Goal: Task Accomplishment & Management: Manage account settings

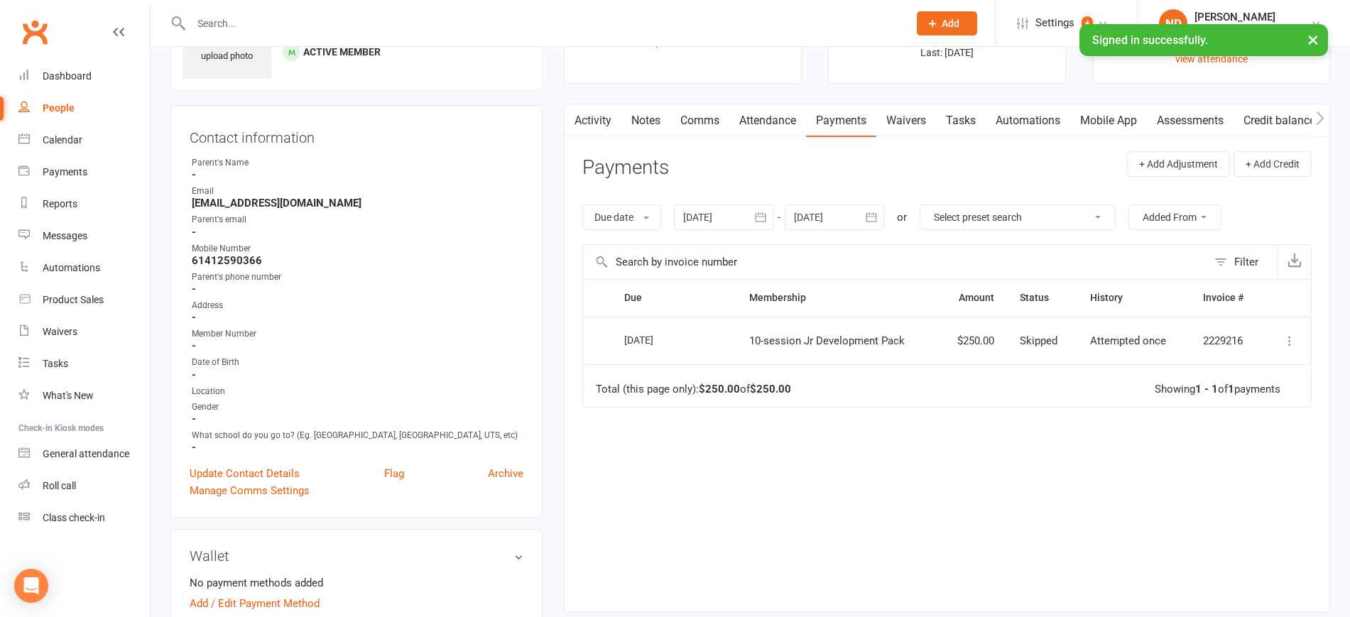
click at [76, 102] on link "People" at bounding box center [83, 108] width 131 height 32
select select "100"
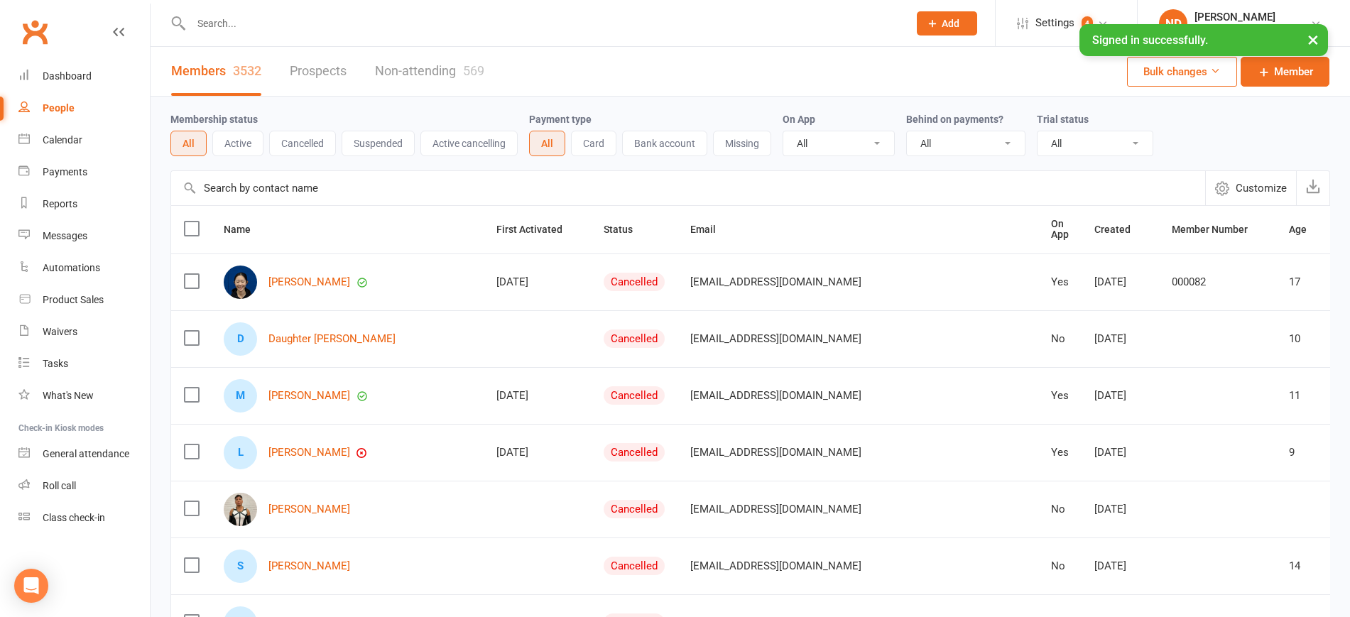
click at [281, 182] on input "text" at bounding box center [688, 188] width 1034 height 34
paste input "[PERSON_NAME]"
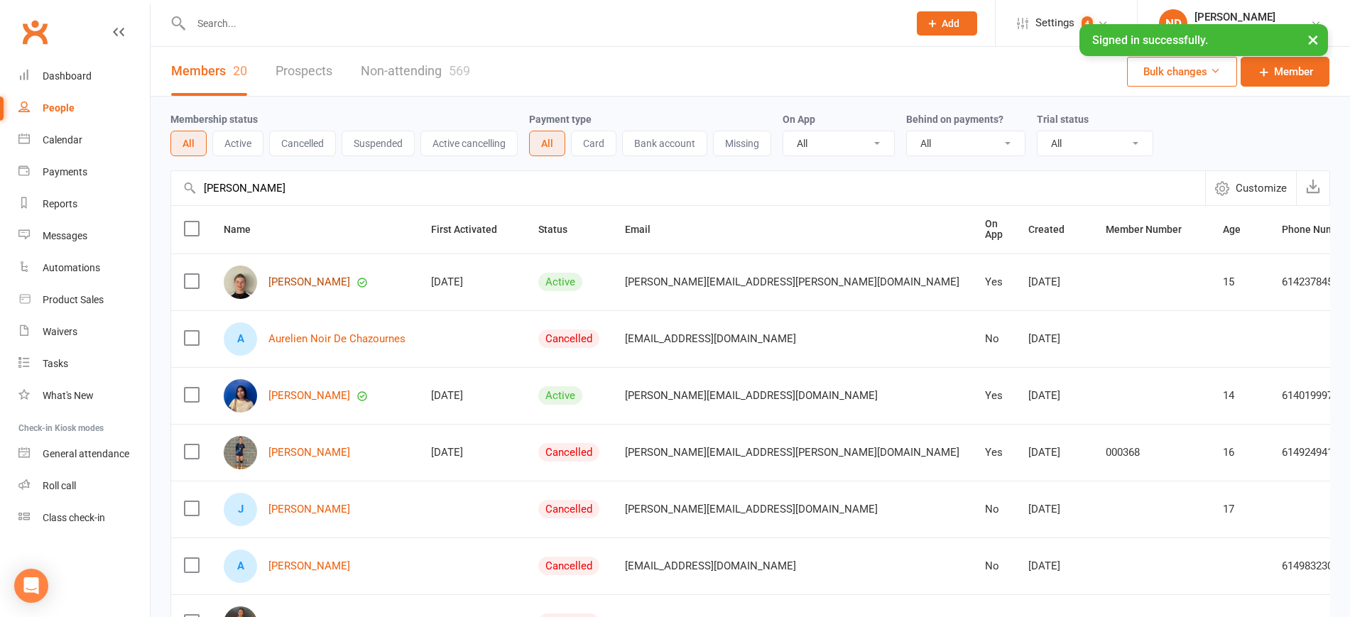
type input "[PERSON_NAME]"
click at [315, 282] on link "[PERSON_NAME]" at bounding box center [309, 282] width 82 height 12
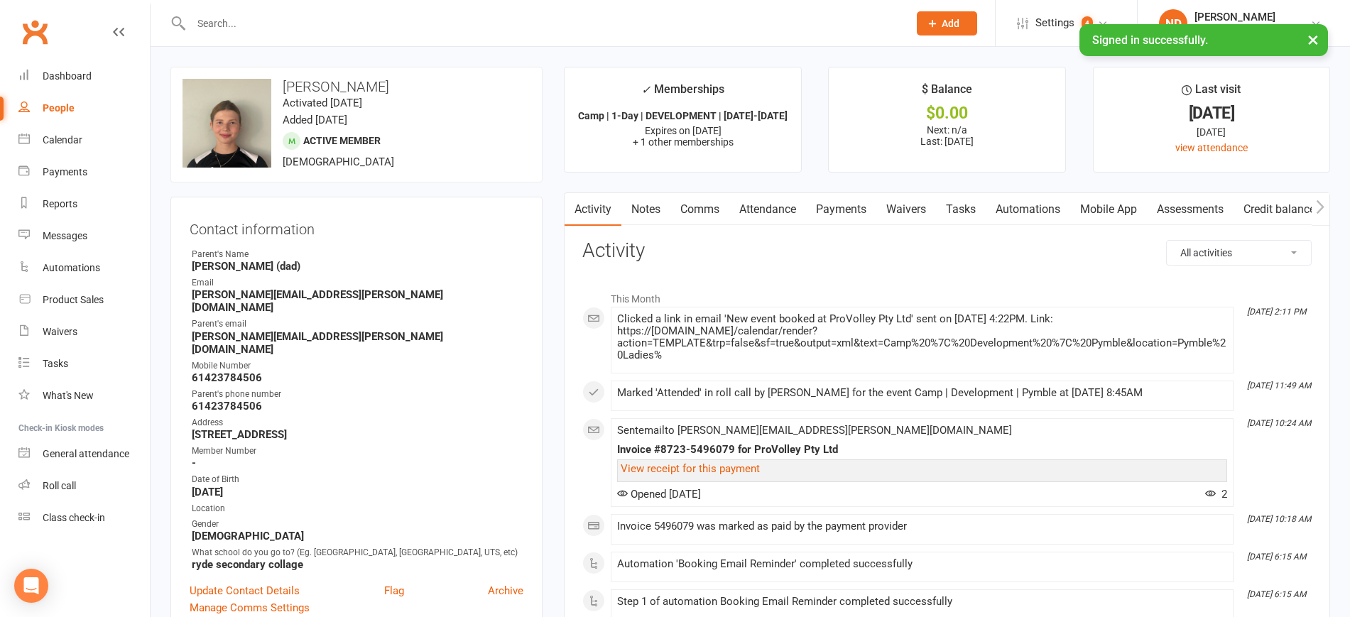
click at [825, 209] on link "Payments" at bounding box center [841, 209] width 70 height 33
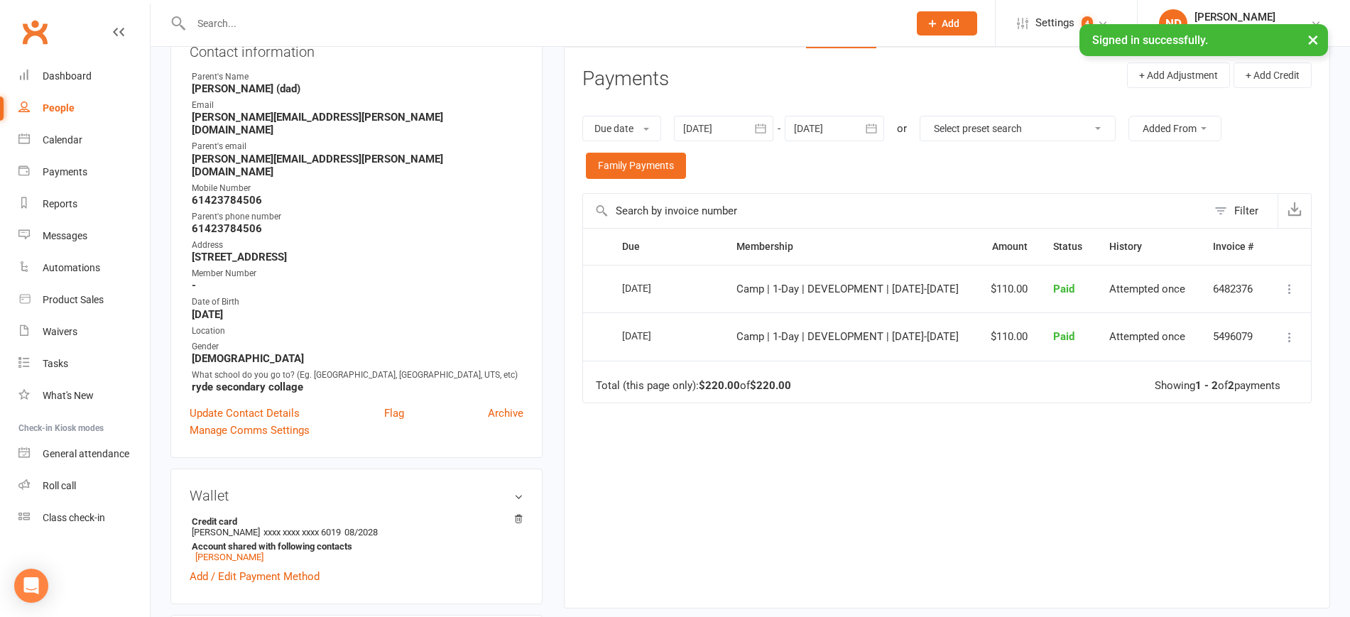
scroll to position [89, 0]
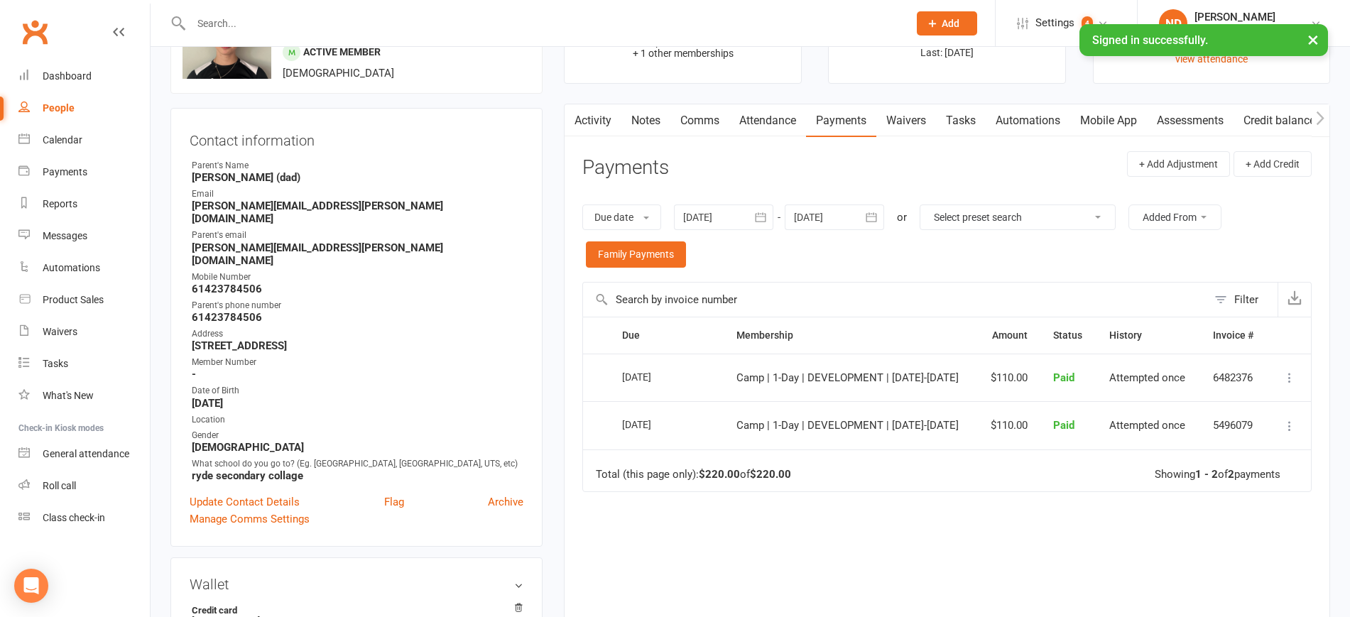
click at [761, 116] on link "Attendance" at bounding box center [767, 120] width 77 height 33
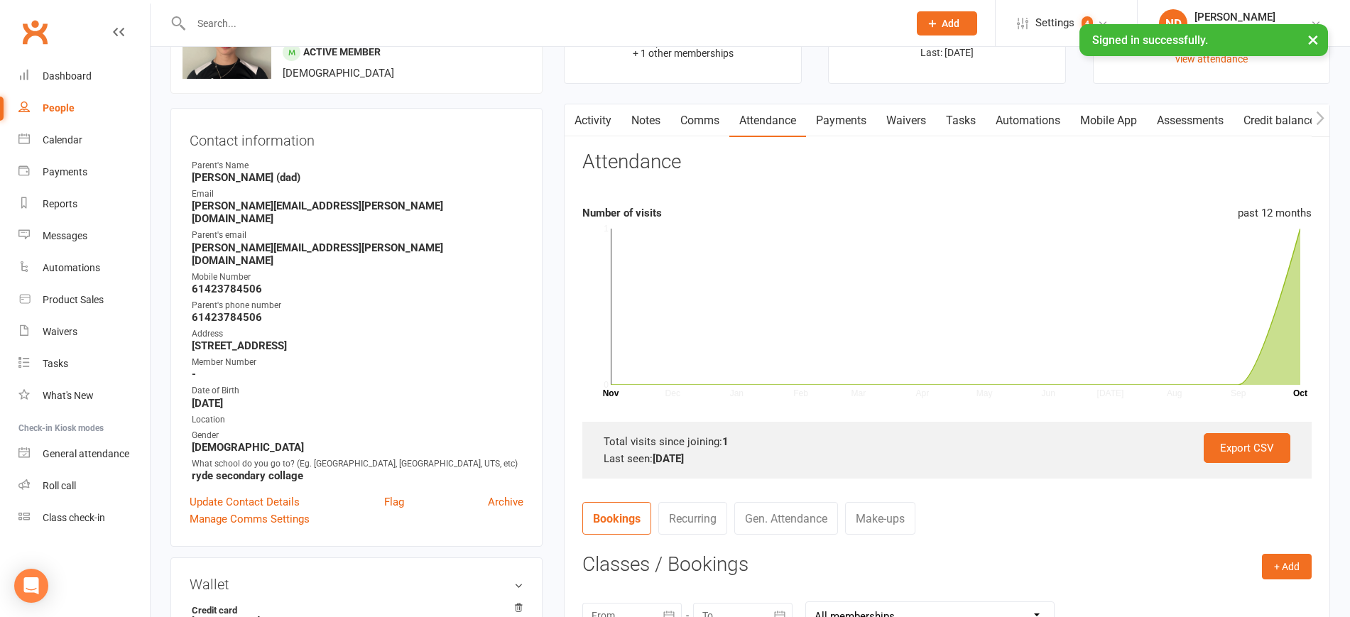
scroll to position [444, 0]
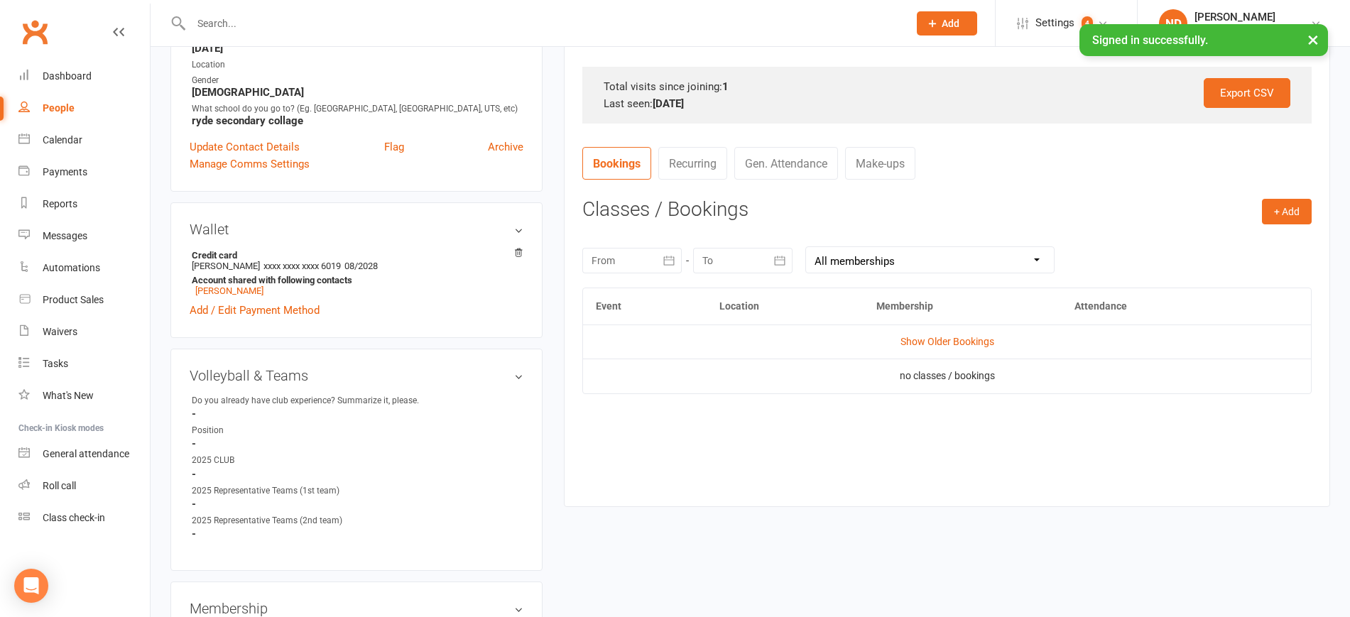
click at [940, 330] on td "Show Older Bookings" at bounding box center [947, 342] width 728 height 34
click at [942, 342] on link "Show Older Bookings" at bounding box center [947, 341] width 94 height 11
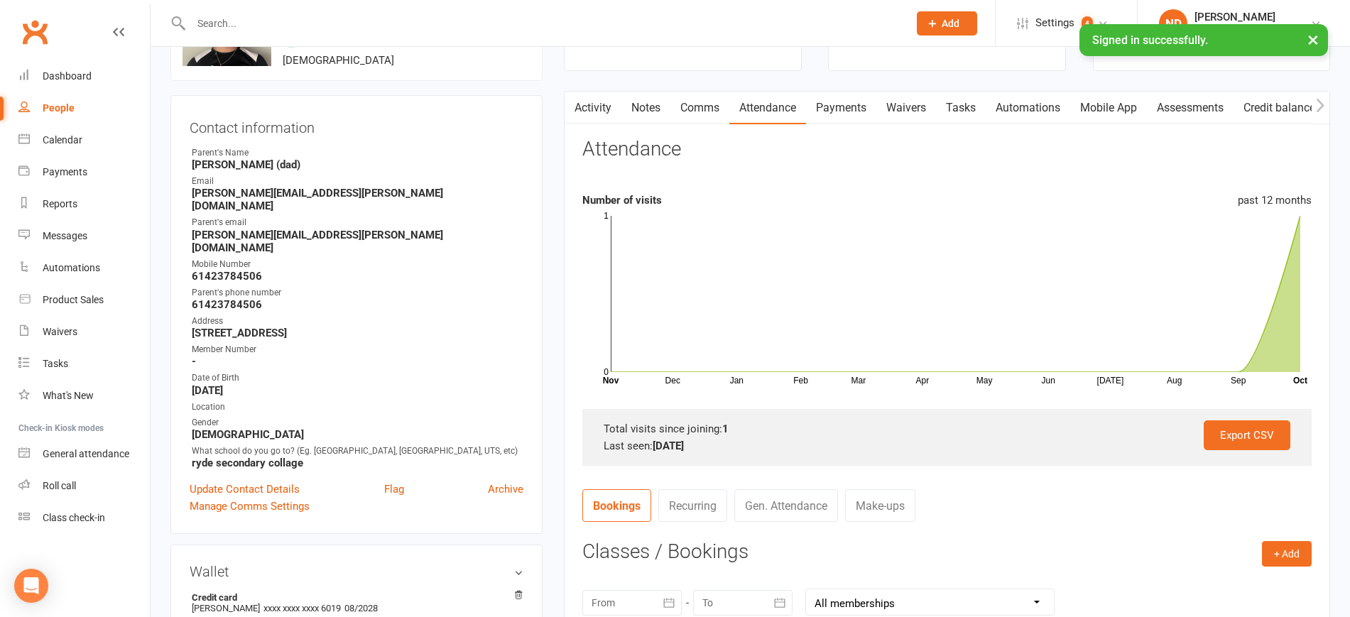
scroll to position [89, 0]
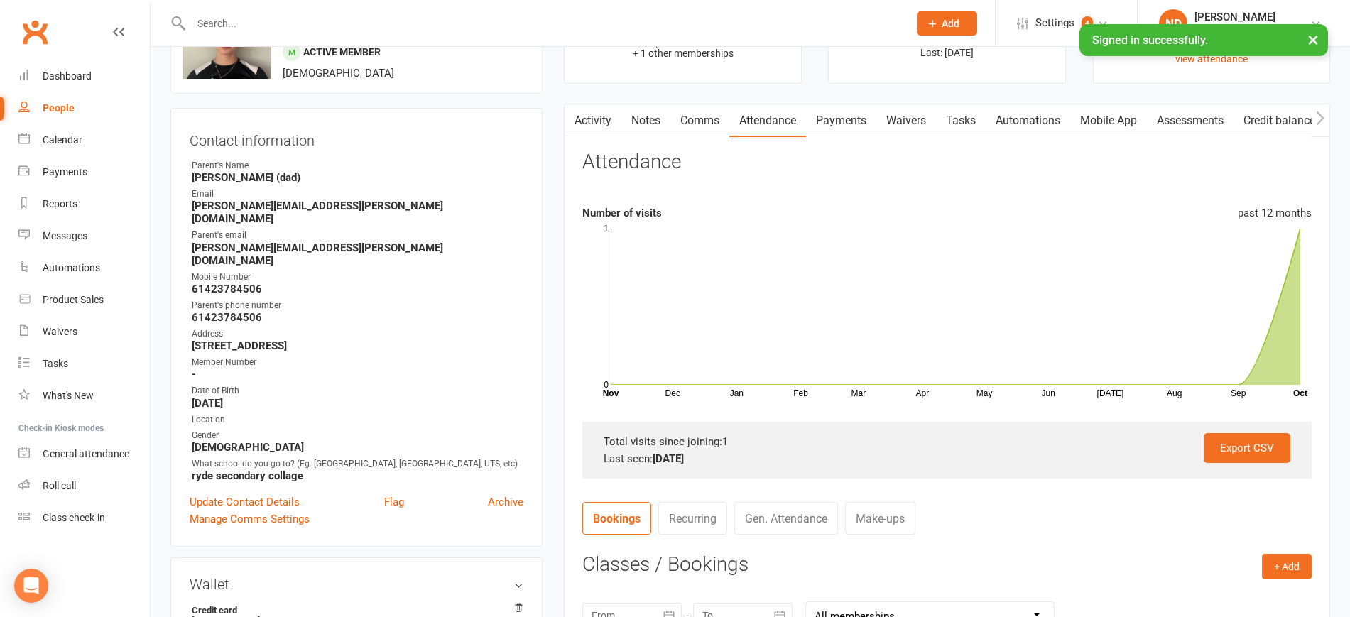
click at [845, 117] on link "Payments" at bounding box center [841, 120] width 70 height 33
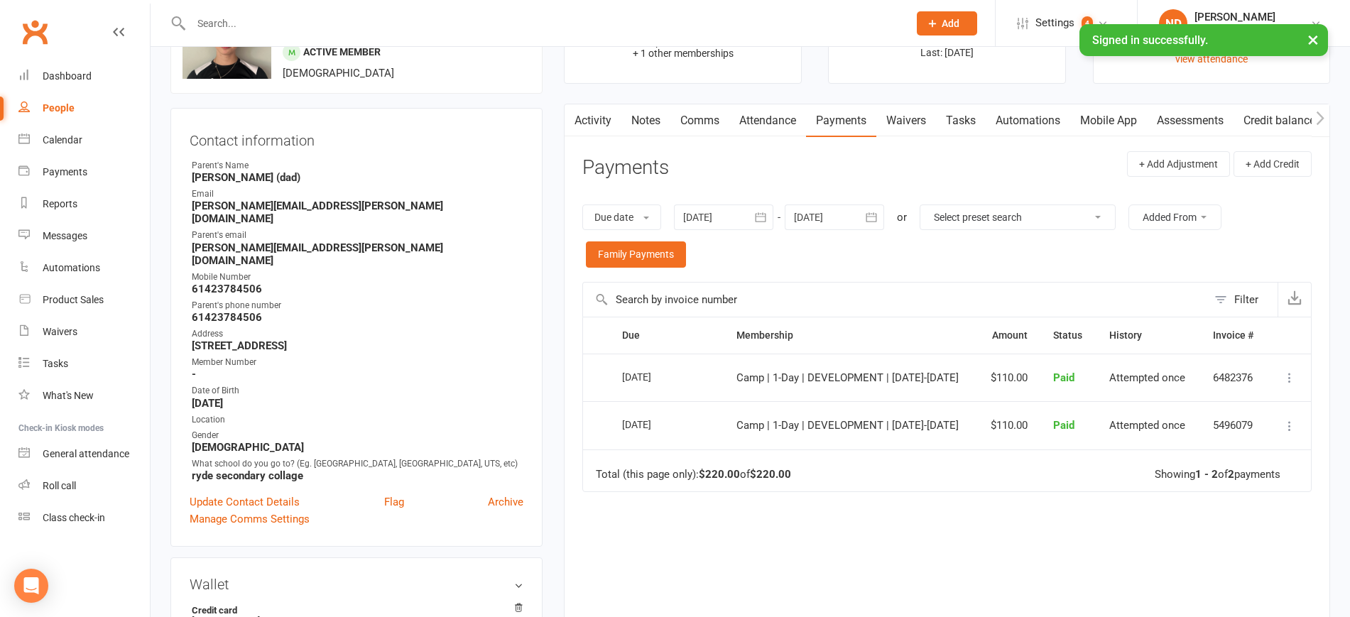
click at [1284, 378] on icon at bounding box center [1289, 378] width 14 height 14
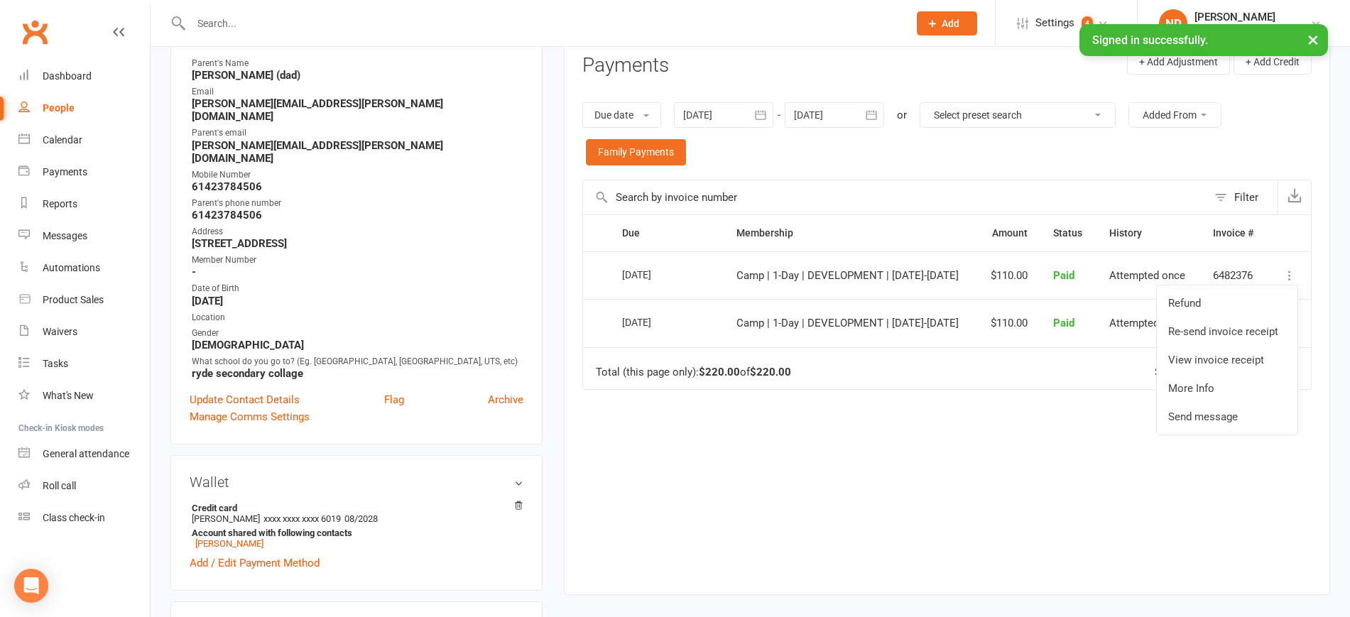
scroll to position [266, 0]
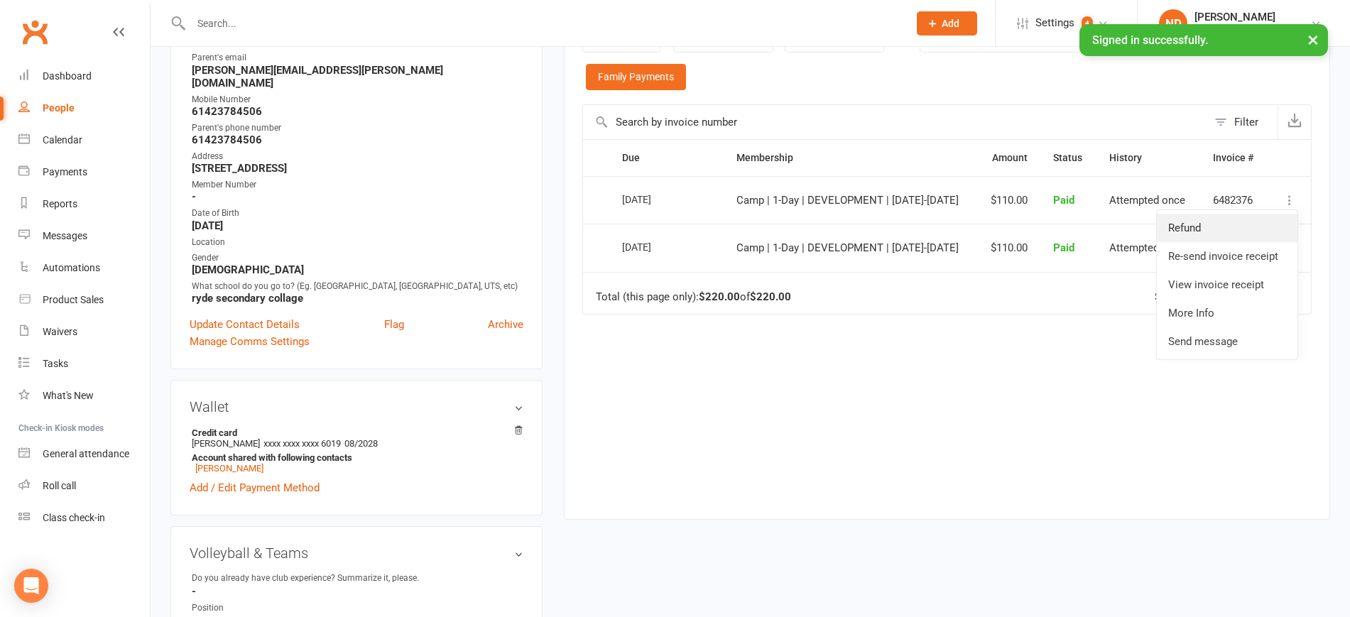
click at [1206, 219] on link "Refund" at bounding box center [1227, 228] width 141 height 28
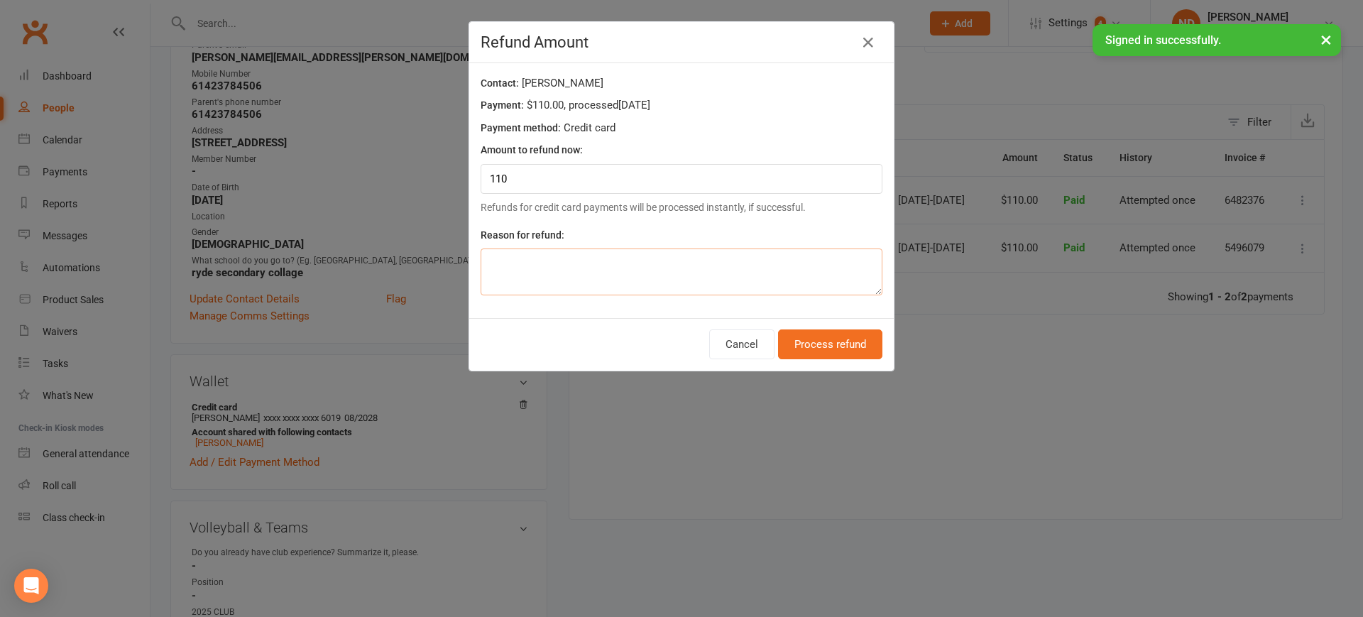
click at [650, 263] on textarea at bounding box center [682, 272] width 402 height 47
type textarea "Double paid"
click at [822, 352] on button "Process refund" at bounding box center [830, 344] width 104 height 30
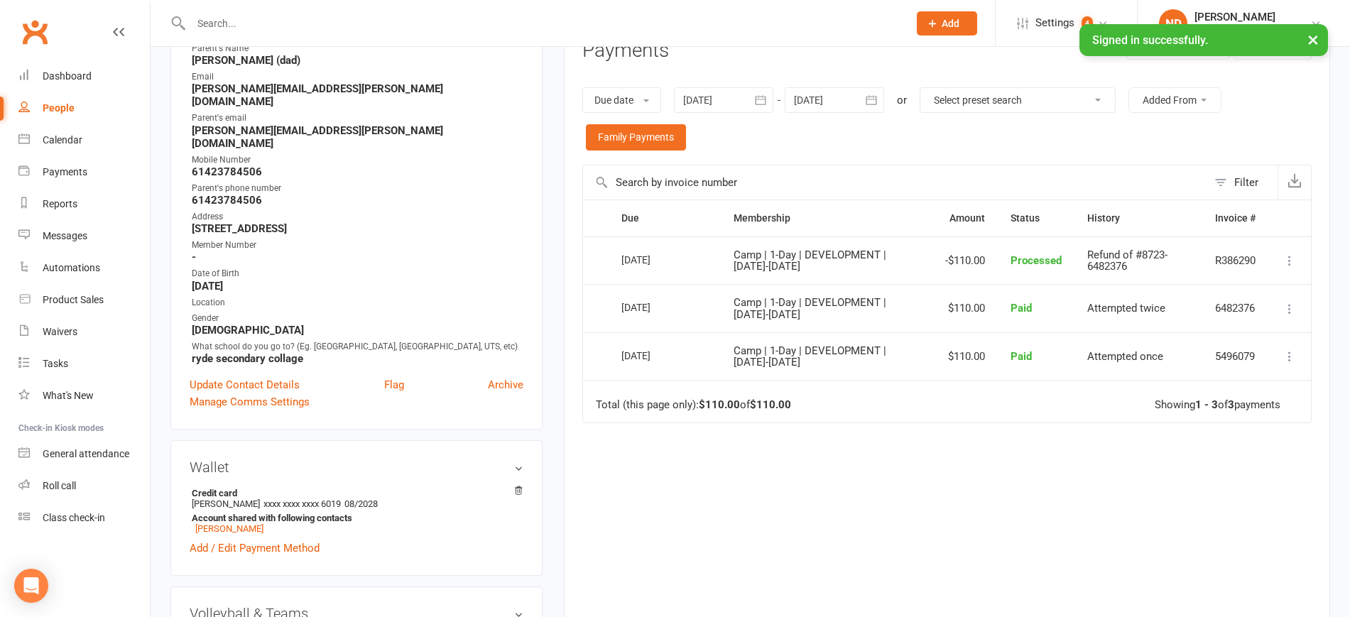
scroll to position [89, 0]
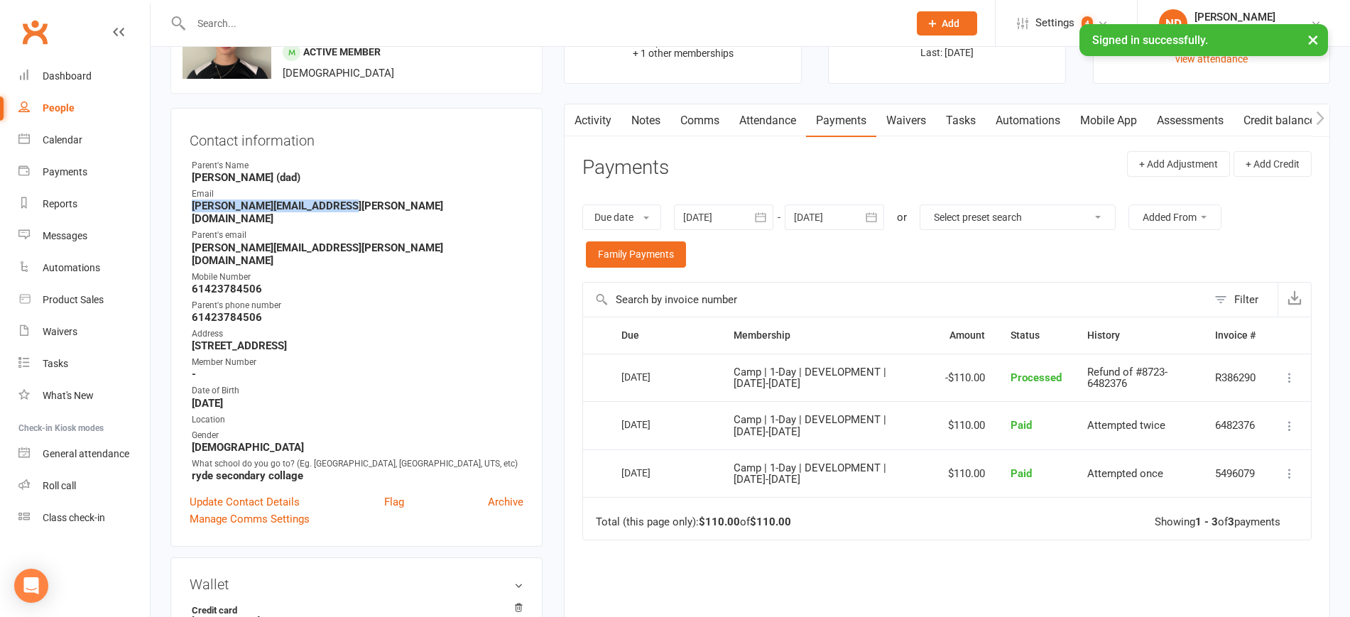
drag, startPoint x: 354, startPoint y: 212, endPoint x: 190, endPoint y: 204, distance: 164.2
click at [190, 204] on li "Email [PERSON_NAME][EMAIL_ADDRESS][PERSON_NAME][DOMAIN_NAME]" at bounding box center [357, 206] width 334 height 38
copy strong "[PERSON_NAME][EMAIL_ADDRESS][PERSON_NAME][DOMAIN_NAME]"
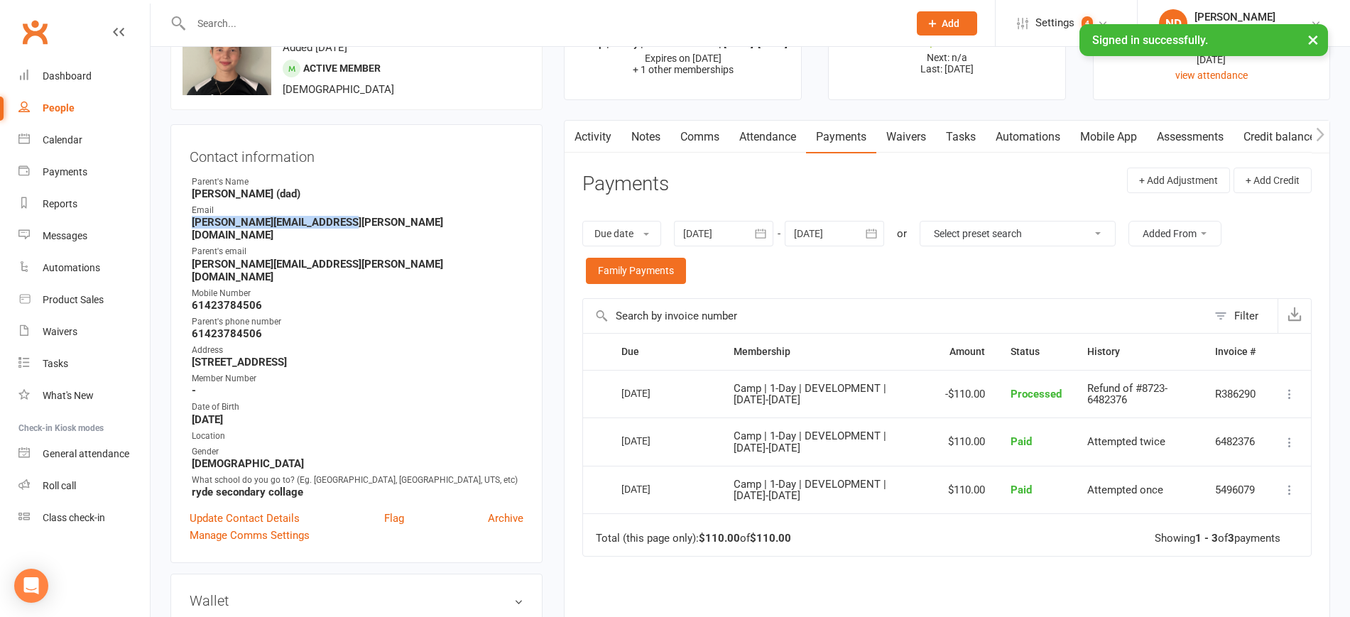
scroll to position [0, 0]
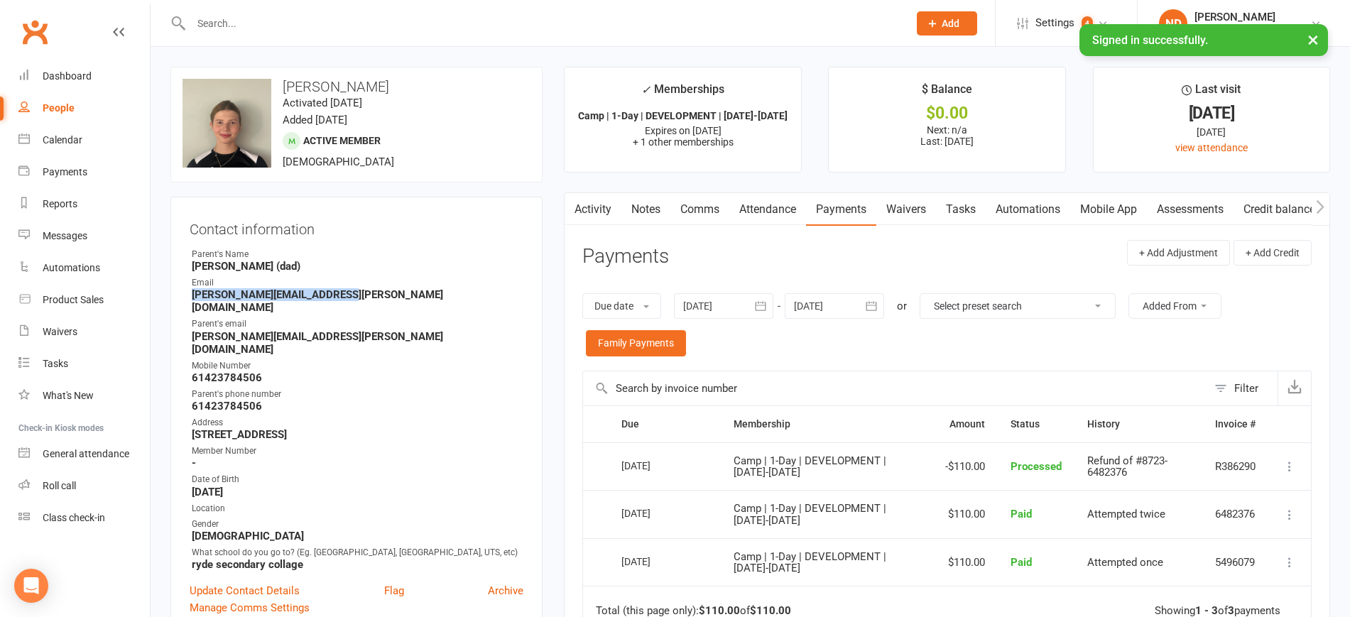
click at [54, 101] on link "People" at bounding box center [83, 108] width 131 height 32
select select "100"
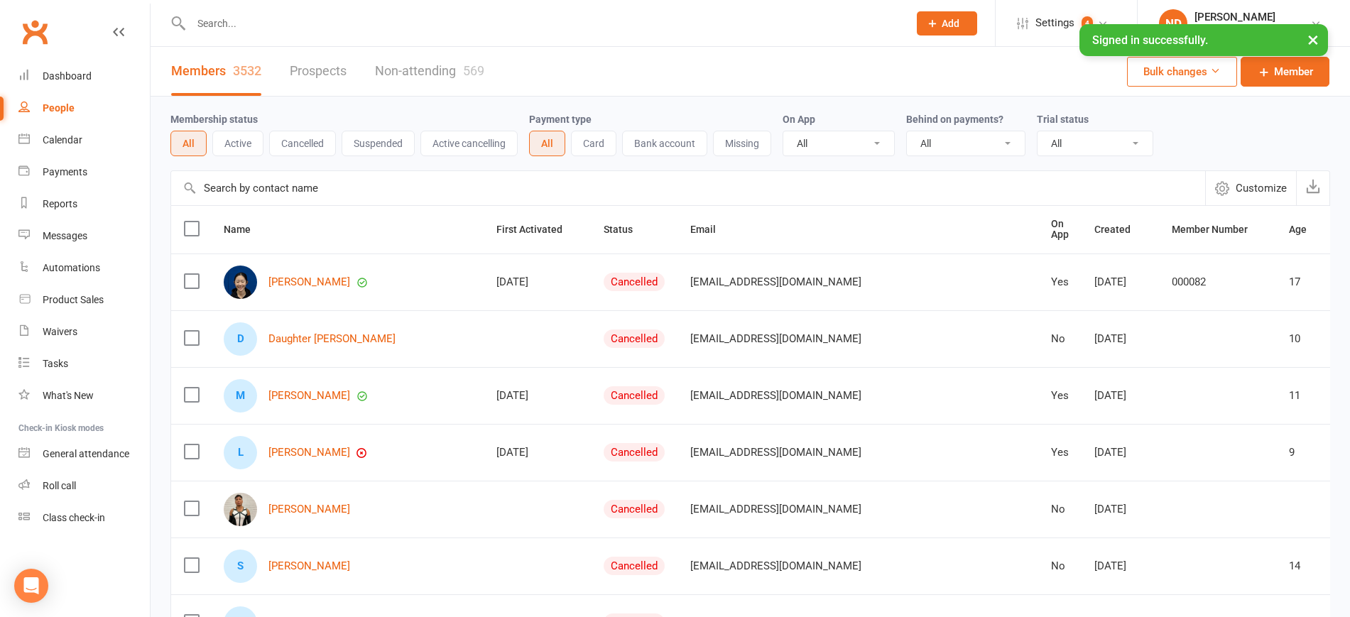
click at [292, 188] on input "text" at bounding box center [688, 188] width 1034 height 34
paste input "[PERSON_NAME]"
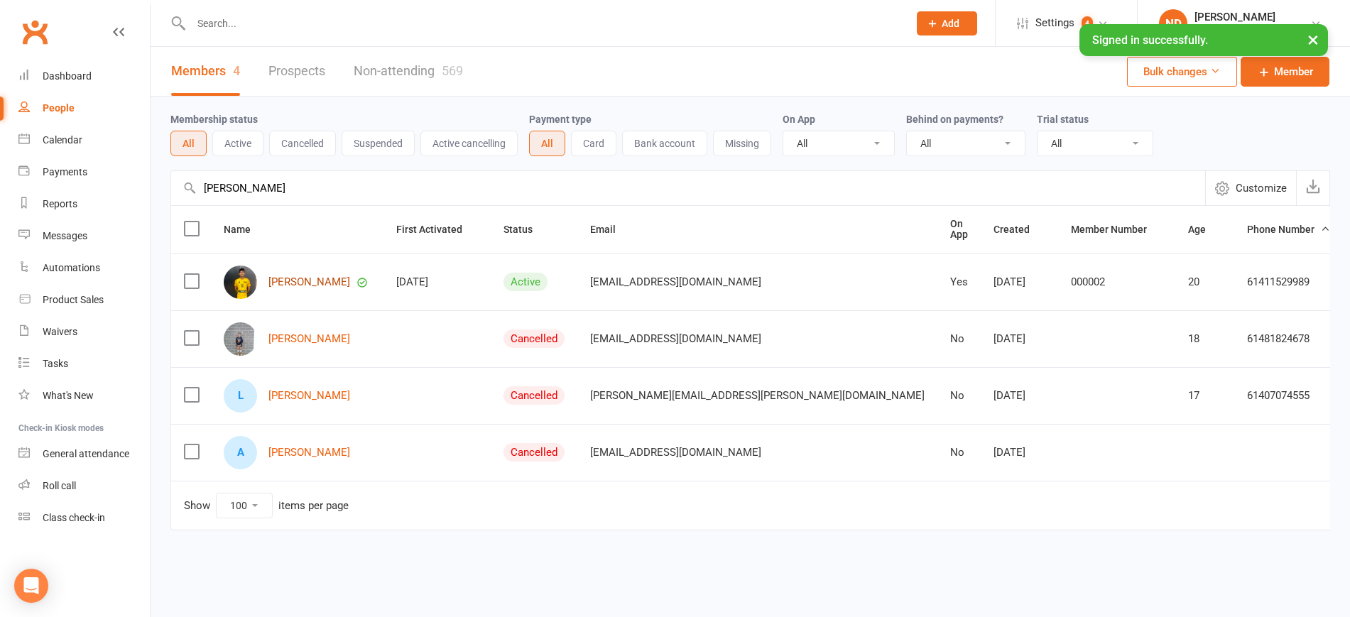
type input "[PERSON_NAME]"
click at [293, 280] on link "[PERSON_NAME]" at bounding box center [309, 282] width 82 height 12
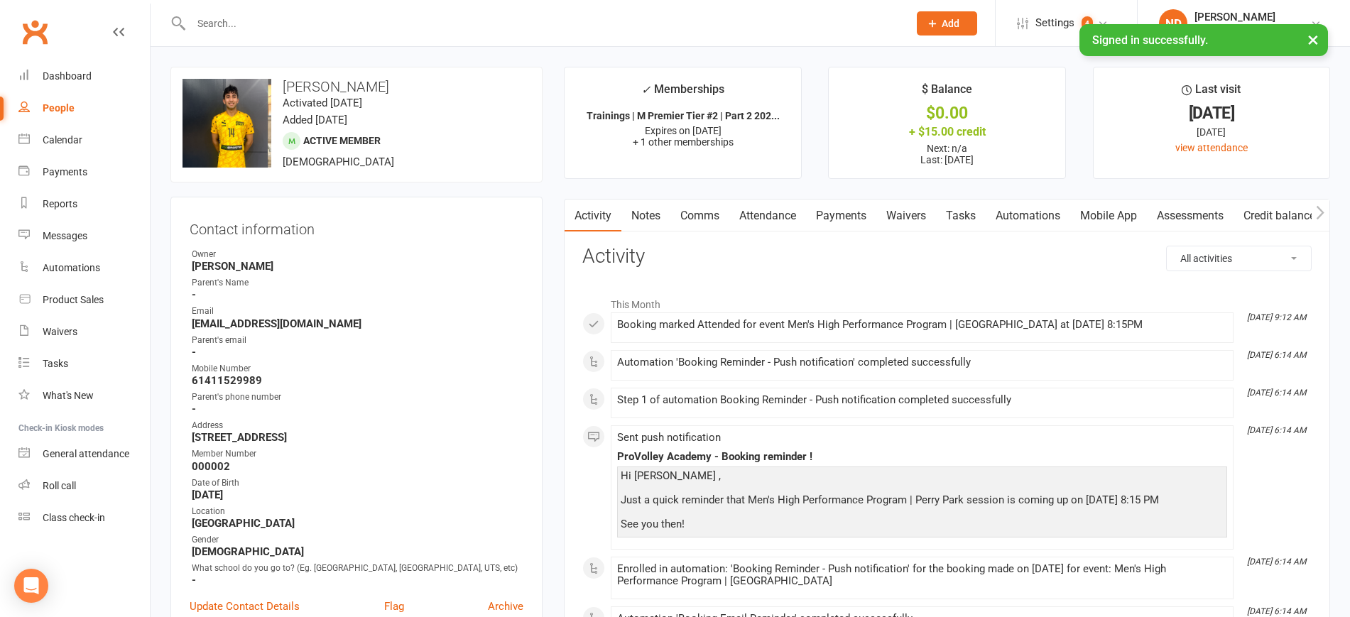
click at [851, 219] on link "Payments" at bounding box center [841, 216] width 70 height 33
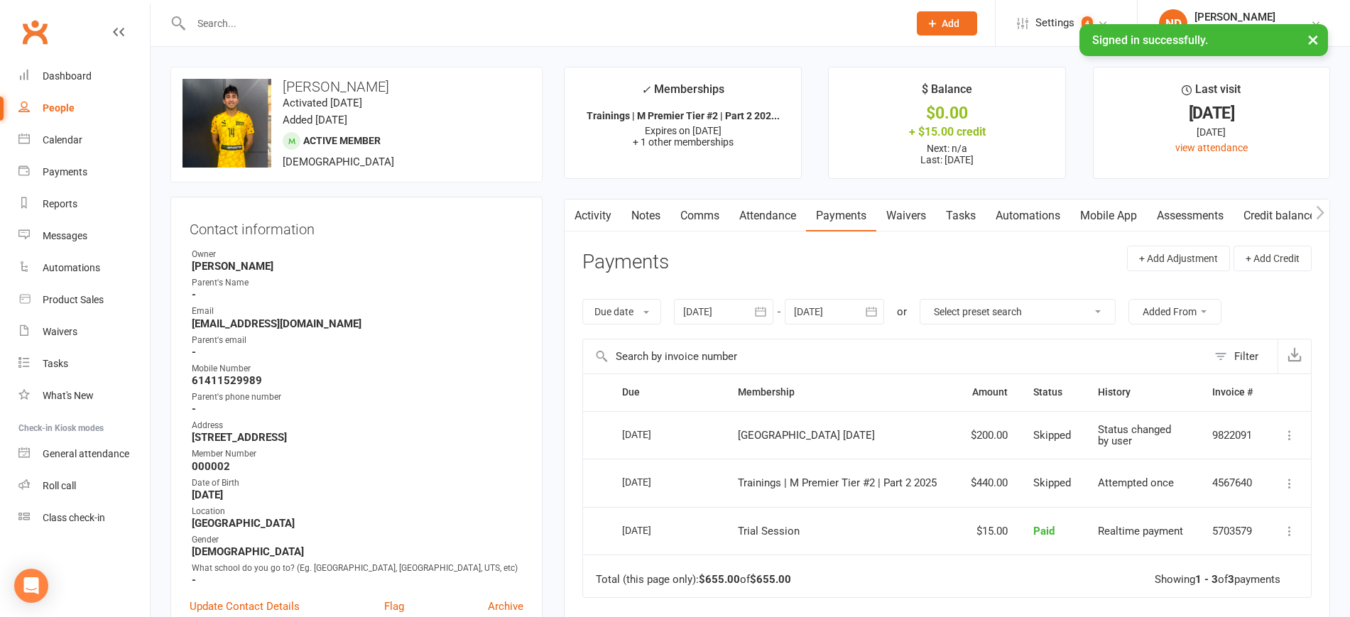
click at [65, 97] on link "People" at bounding box center [83, 108] width 131 height 32
select select "100"
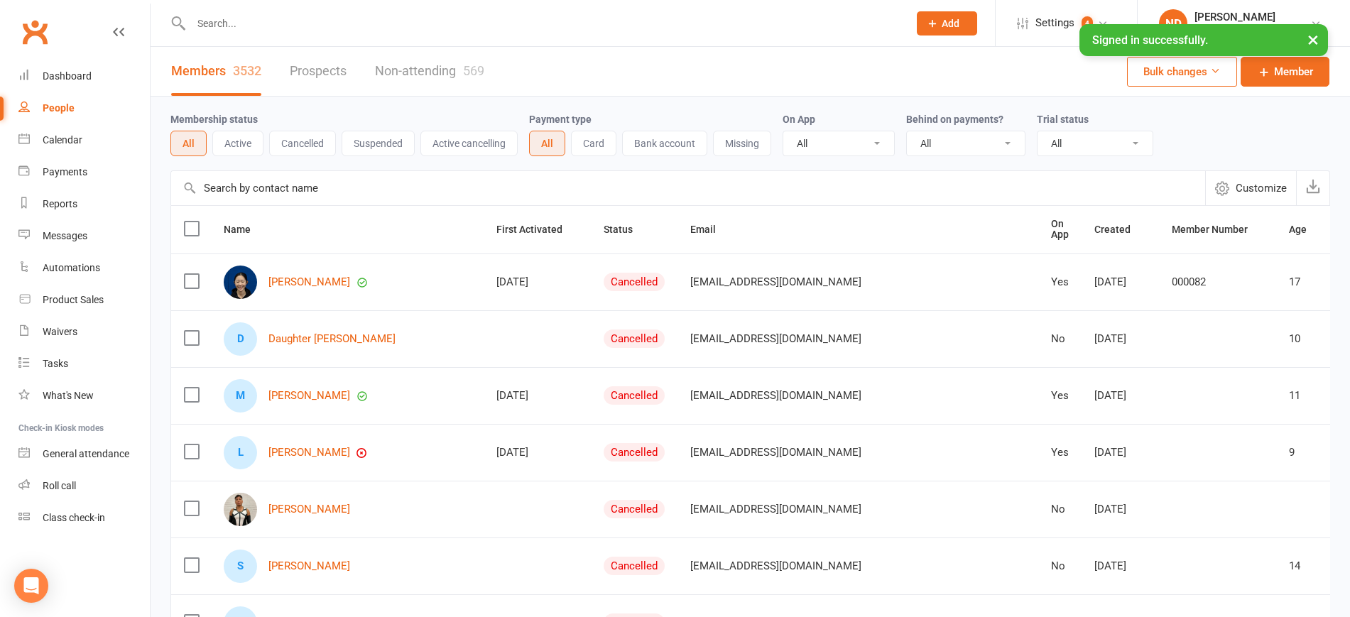
click at [276, 188] on input "text" at bounding box center [688, 188] width 1034 height 34
paste input "Bao Le"
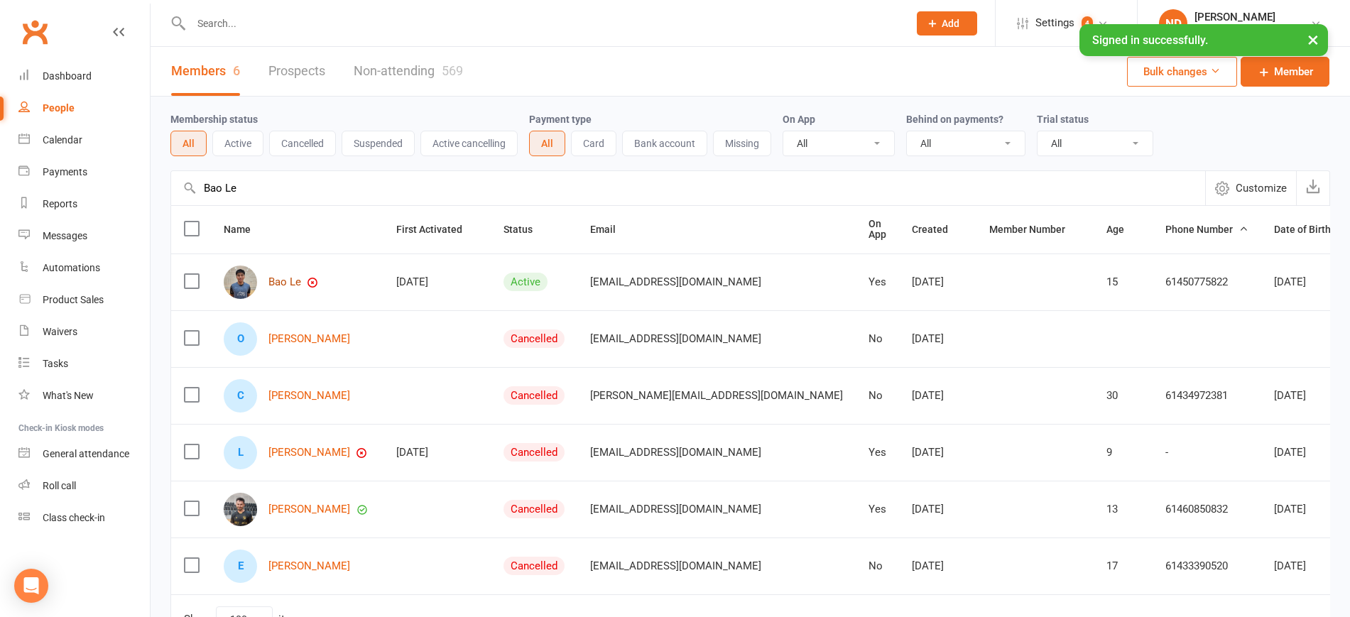
type input "Bao Le"
click at [288, 280] on link "Bao Le" at bounding box center [284, 282] width 33 height 12
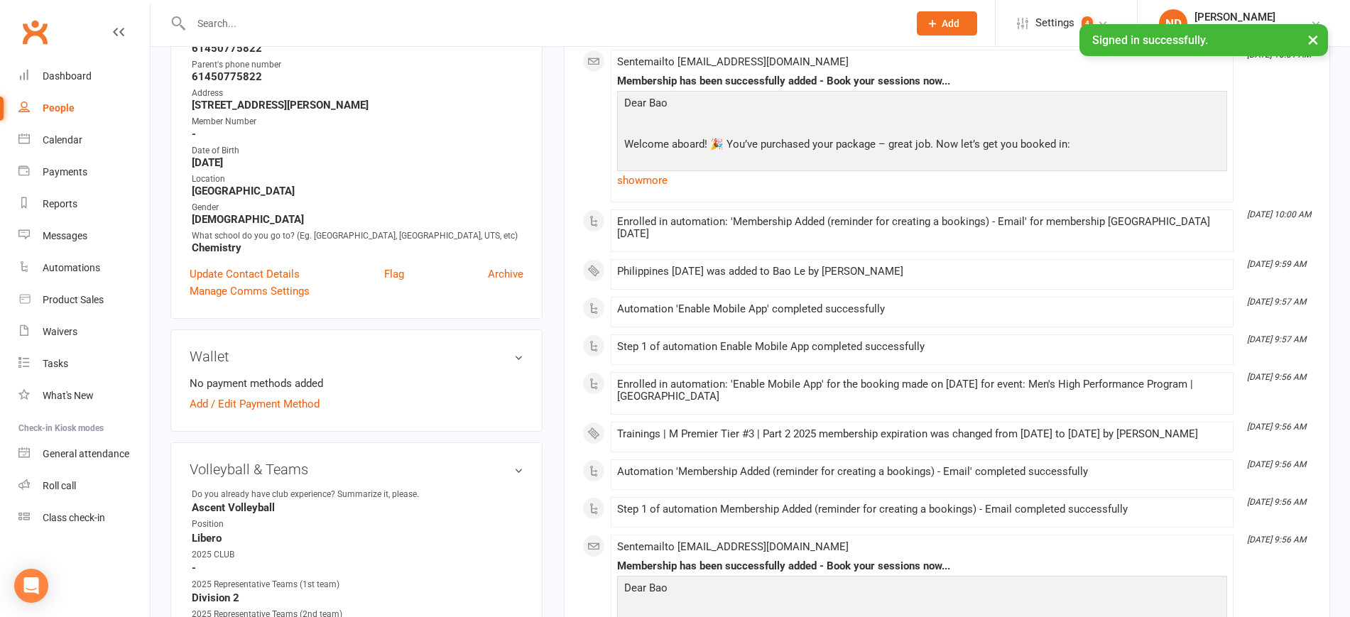
scroll to position [89, 0]
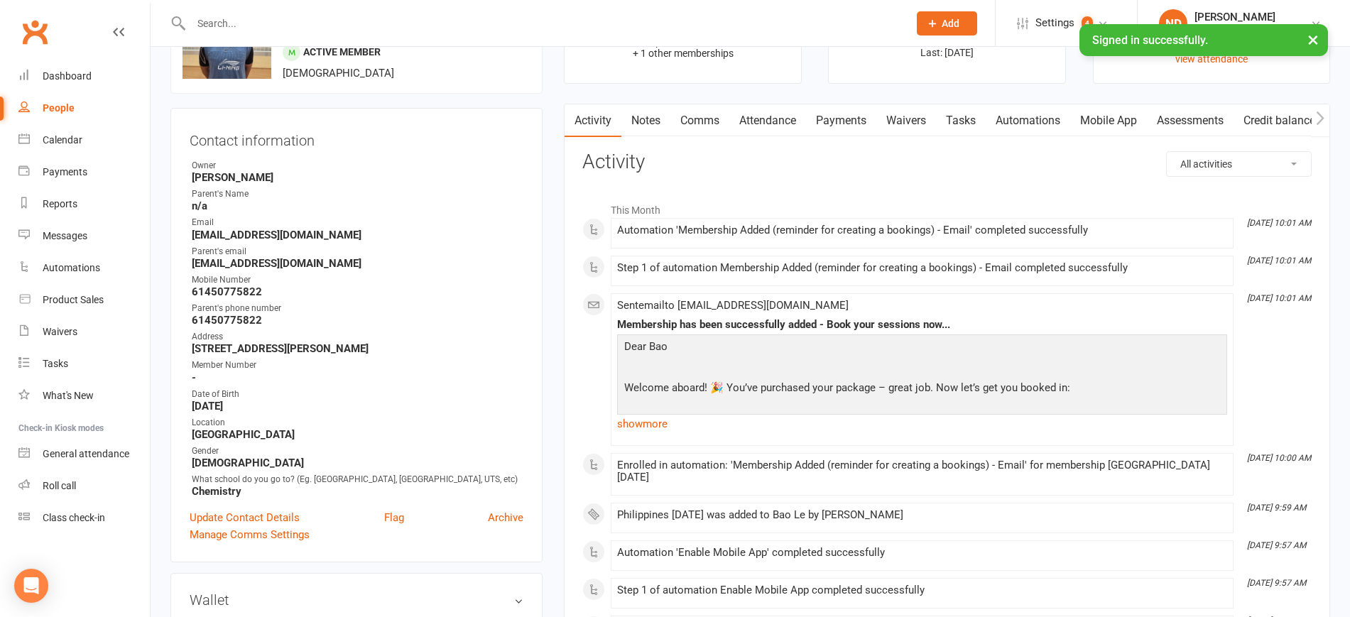
click at [866, 115] on link "Payments" at bounding box center [841, 120] width 70 height 33
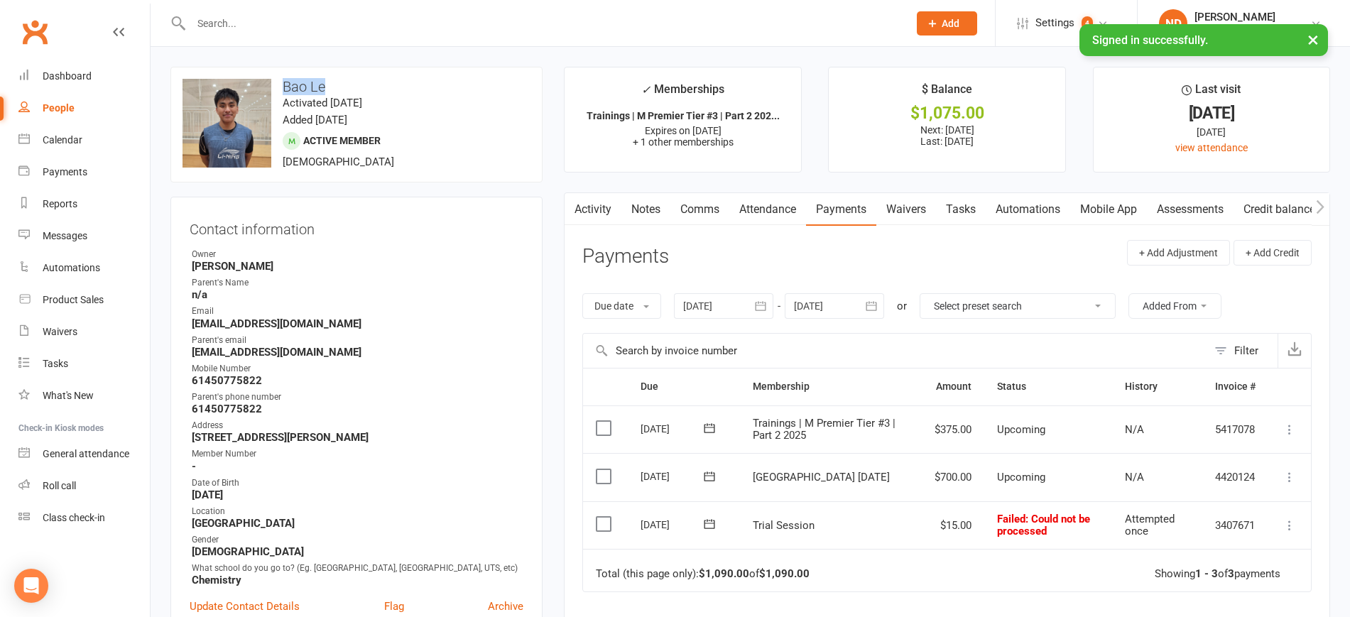
drag, startPoint x: 351, startPoint y: 86, endPoint x: 285, endPoint y: 82, distance: 65.5
click at [285, 82] on h3 "Bao Le" at bounding box center [356, 87] width 348 height 16
drag, startPoint x: 332, startPoint y: 328, endPoint x: 190, endPoint y: 326, distance: 142.0
click at [190, 326] on li "Email [EMAIL_ADDRESS][DOMAIN_NAME]" at bounding box center [357, 317] width 334 height 25
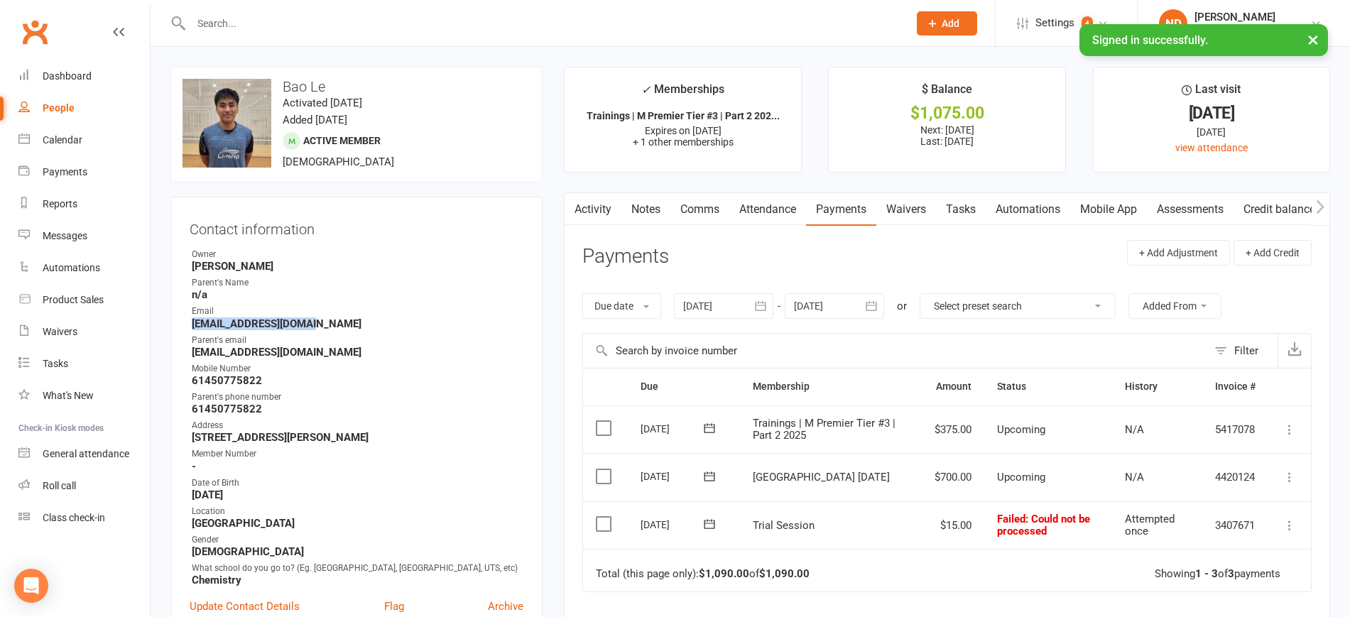
copy strong "[EMAIL_ADDRESS][DOMAIN_NAME]"
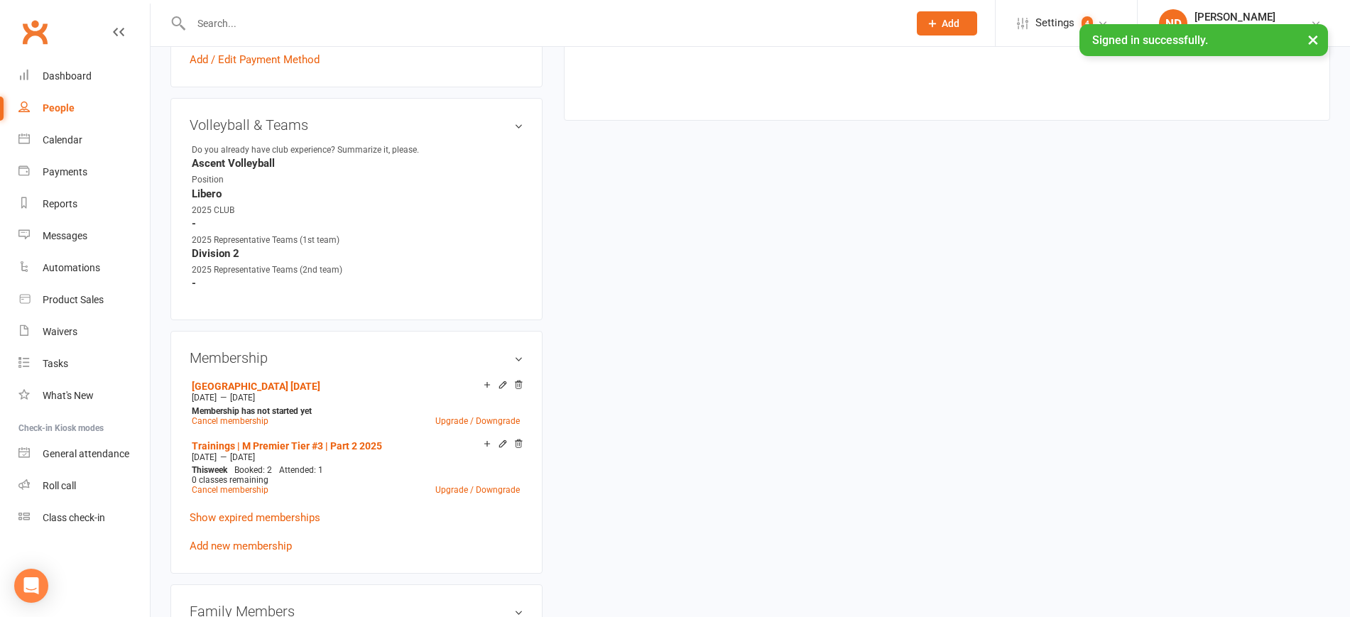
scroll to position [976, 0]
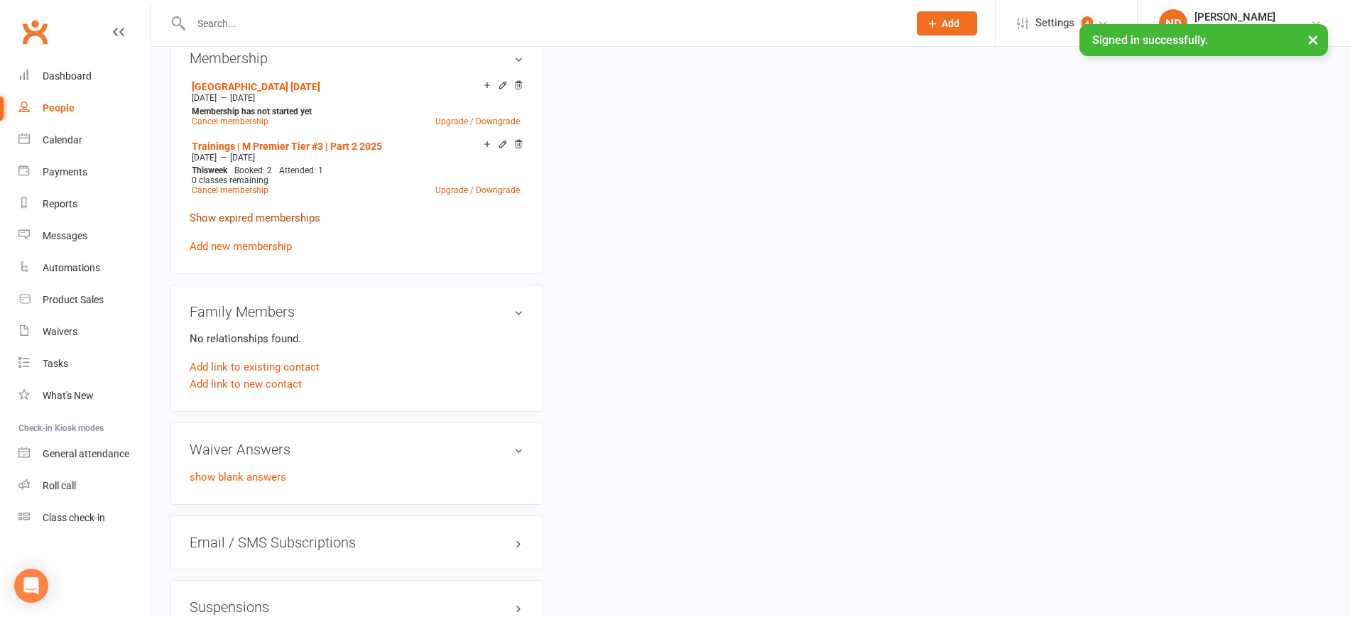
click at [297, 223] on link "Show expired memberships" at bounding box center [255, 218] width 131 height 13
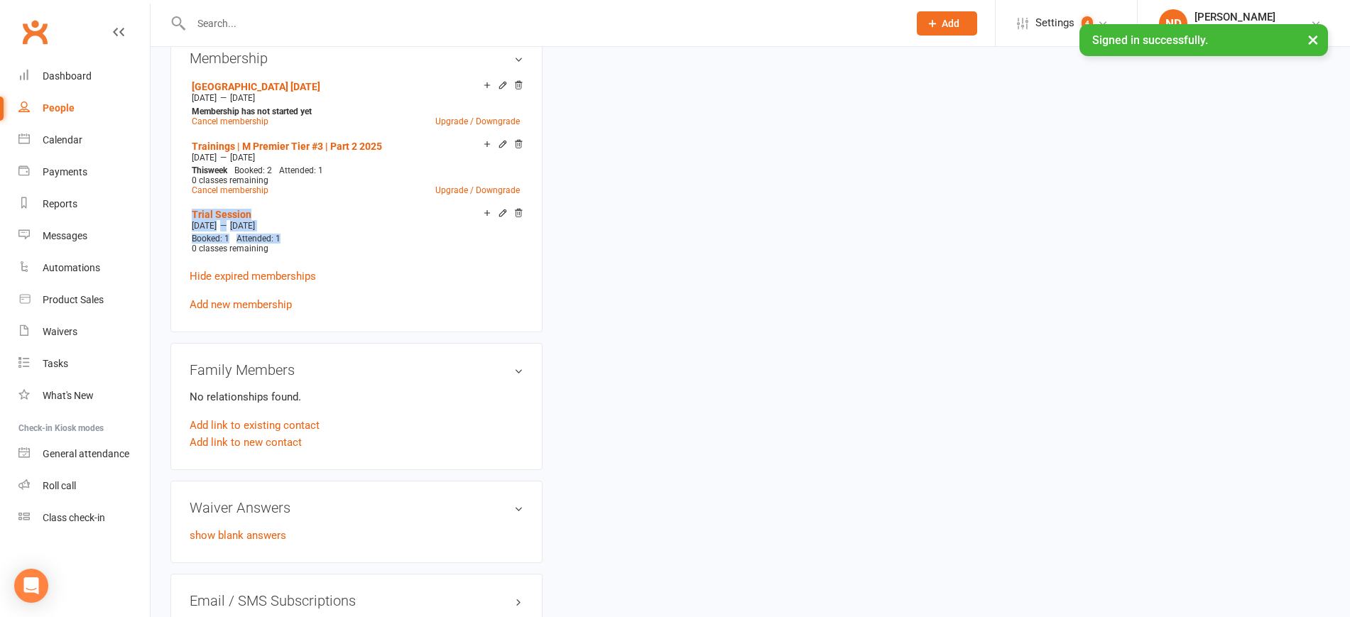
drag, startPoint x: 289, startPoint y: 247, endPoint x: 184, endPoint y: 220, distance: 108.5
click at [184, 220] on div "Membership [GEOGRAPHIC_DATA] [DATE] [DATE] — [DATE] Membership has not started …" at bounding box center [356, 181] width 372 height 301
copy li "Trial Session [DATE] — [DATE] Booked: 1 Attended: 1"
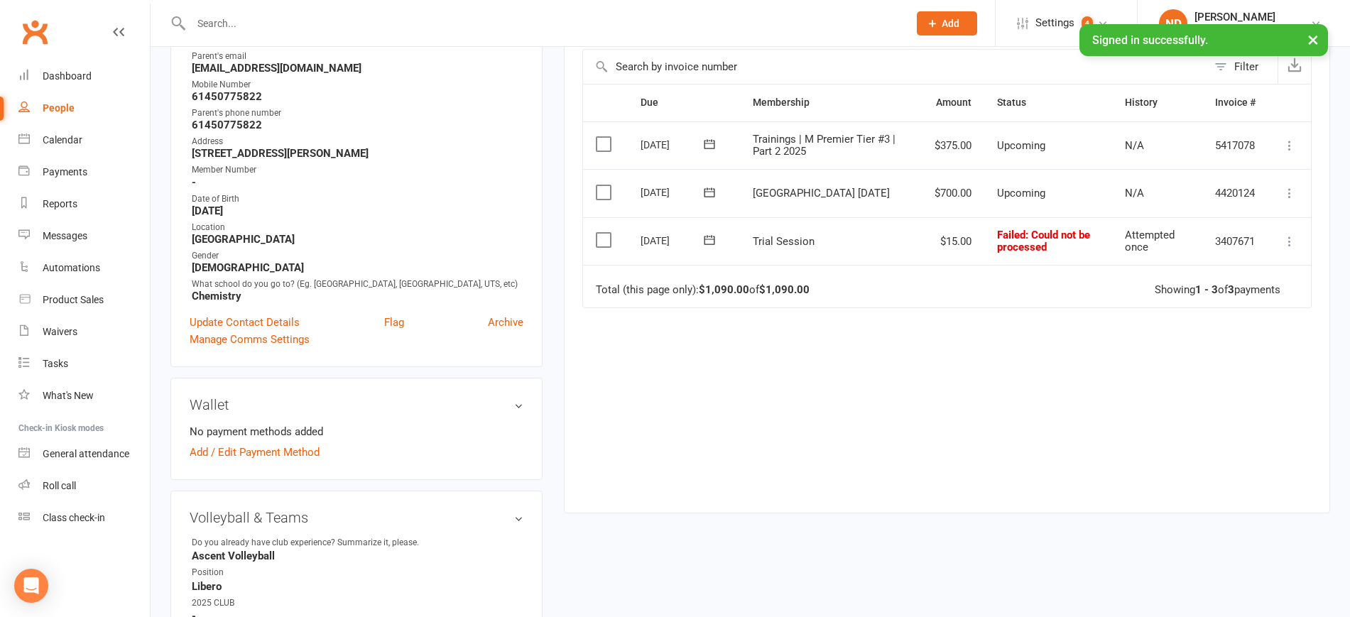
scroll to position [89, 0]
